Goal: Task Accomplishment & Management: Complete application form

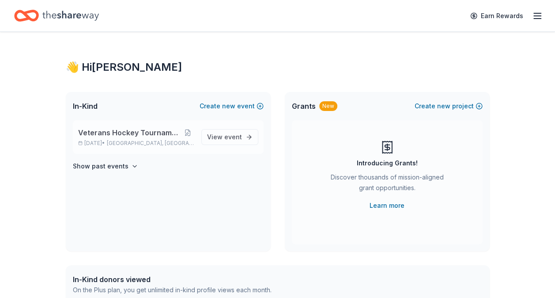
click at [143, 141] on span "[GEOGRAPHIC_DATA], [GEOGRAPHIC_DATA]" at bounding box center [150, 143] width 87 height 7
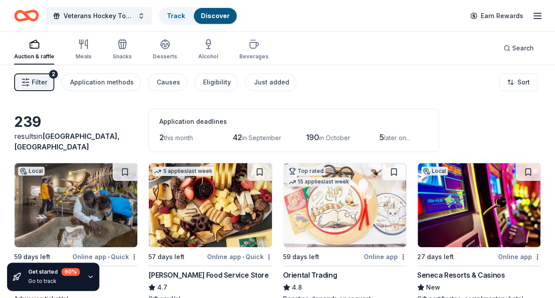
click at [92, 279] on icon "button" at bounding box center [90, 276] width 7 height 7
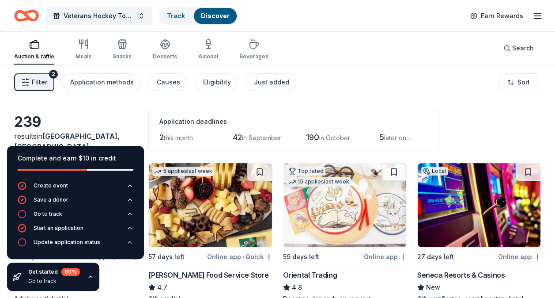
click at [92, 279] on icon "button" at bounding box center [90, 276] width 7 height 7
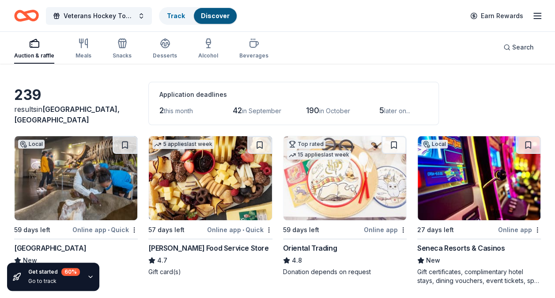
scroll to position [91, 0]
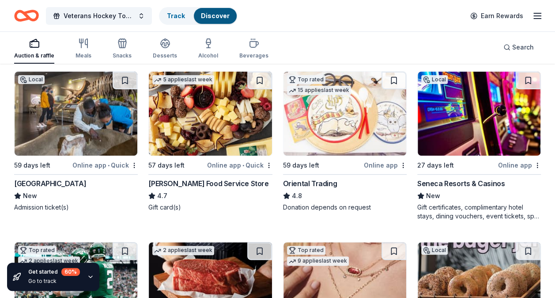
click at [130, 161] on div "Online app • Quick" at bounding box center [104, 164] width 65 height 11
click at [73, 152] on img at bounding box center [76, 114] width 123 height 84
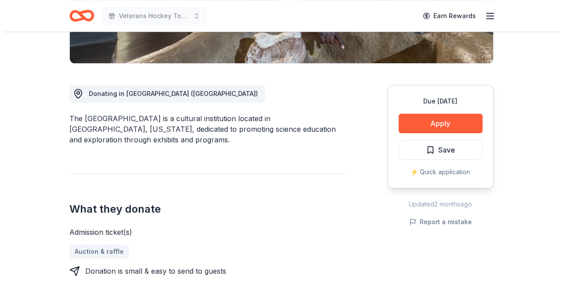
scroll to position [212, 0]
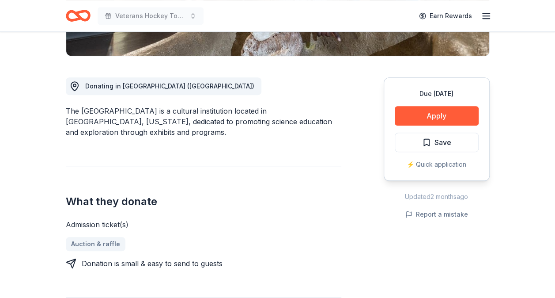
click at [424, 125] on div "Due [DATE] Apply Save ⚡️ Quick application" at bounding box center [437, 128] width 106 height 103
click at [436, 109] on button "Apply" at bounding box center [437, 115] width 84 height 19
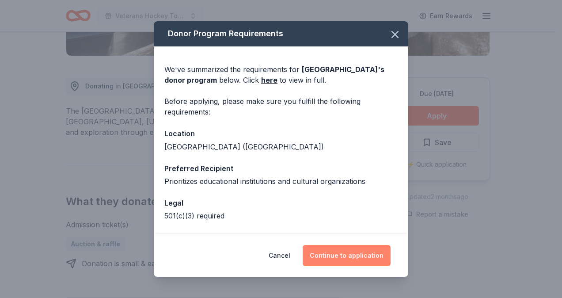
click at [350, 247] on button "Continue to application" at bounding box center [346, 255] width 88 height 21
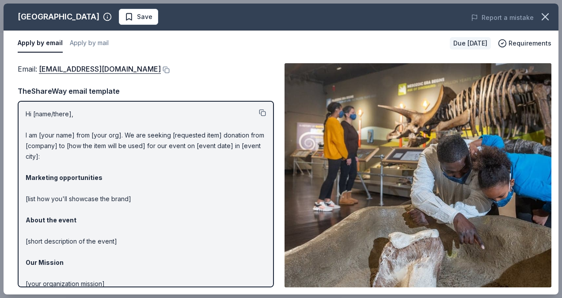
click at [259, 109] on button at bounding box center [262, 112] width 7 height 7
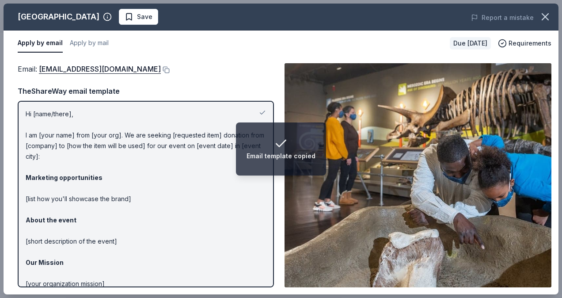
click at [178, 229] on p "Hi [name/there], I am [your name] from [your org]. We are seeking [requested it…" at bounding box center [146, 225] width 240 height 233
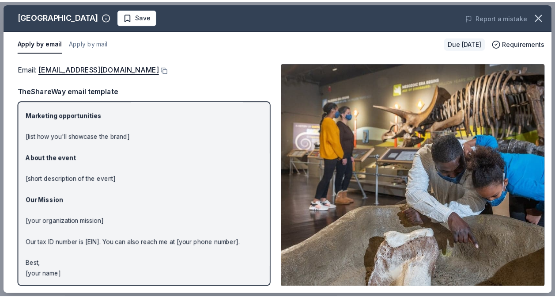
scroll to position [0, 0]
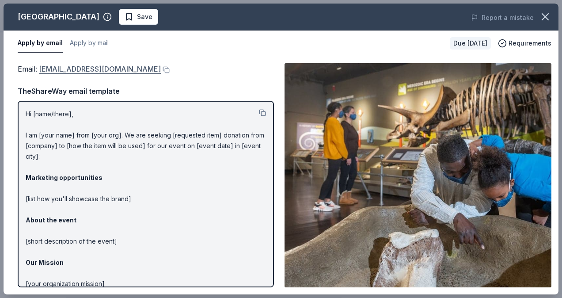
click at [105, 71] on link "[EMAIL_ADDRESS][DOMAIN_NAME]" at bounding box center [100, 68] width 122 height 11
click at [168, 52] on div "Apply by email Apply by mail" at bounding box center [230, 43] width 425 height 19
click at [238, 37] on div "Apply by email Apply by mail" at bounding box center [230, 43] width 425 height 19
drag, startPoint x: 561, startPoint y: 115, endPoint x: 561, endPoint y: 176, distance: 60.9
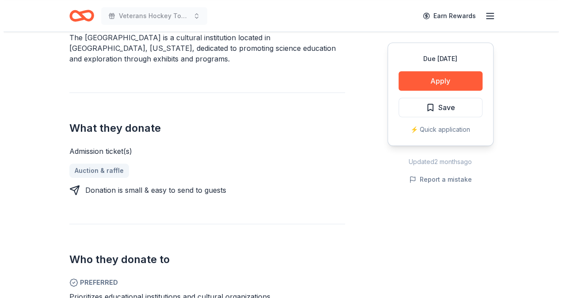
scroll to position [287, 0]
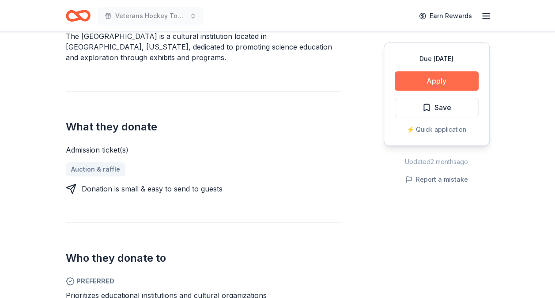
click at [466, 77] on button "Apply" at bounding box center [437, 80] width 84 height 19
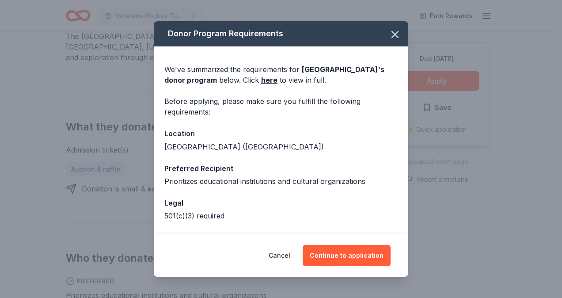
scroll to position [34, 0]
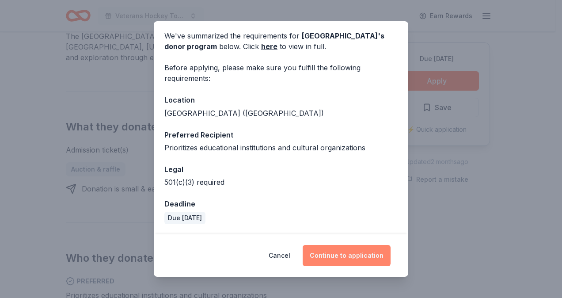
click at [343, 246] on button "Continue to application" at bounding box center [346, 255] width 88 height 21
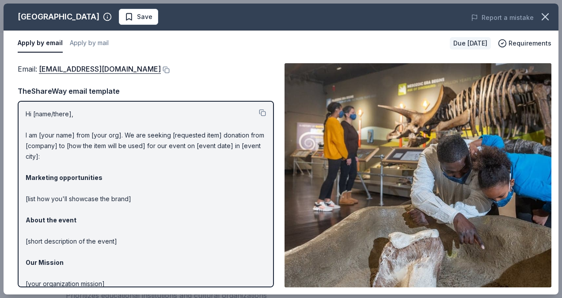
drag, startPoint x: 266, startPoint y: 170, endPoint x: 159, endPoint y: 147, distance: 109.3
click at [254, 213] on div "Hi [name/there], I am [your name] from [your org]. We are seeking [requested it…" at bounding box center [146, 194] width 256 height 186
click at [84, 71] on link "[EMAIL_ADDRESS][DOMAIN_NAME]" at bounding box center [100, 68] width 122 height 11
drag, startPoint x: 250, startPoint y: 34, endPoint x: 234, endPoint y: 39, distance: 16.8
click at [250, 34] on div "Apply by email Apply by mail" at bounding box center [230, 43] width 425 height 19
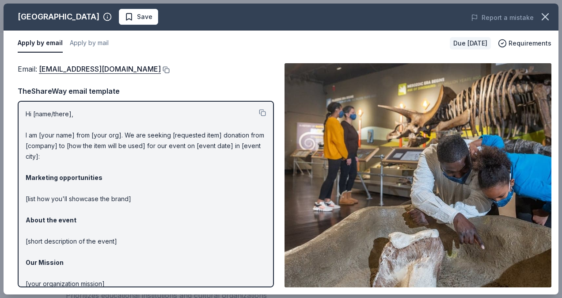
click at [161, 69] on button at bounding box center [165, 69] width 9 height 7
click at [161, 68] on button at bounding box center [165, 69] width 9 height 7
